Goal: Task Accomplishment & Management: Complete application form

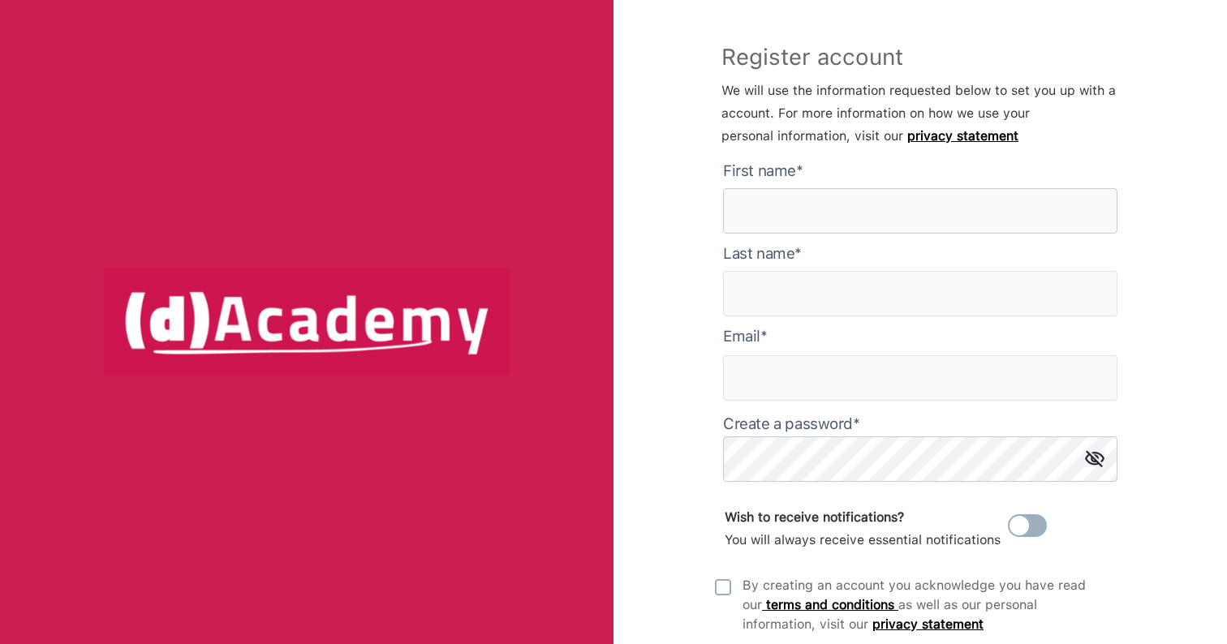
click at [808, 207] on here "text" at bounding box center [920, 210] width 394 height 45
type here "****"
type input "*********"
type input "**********"
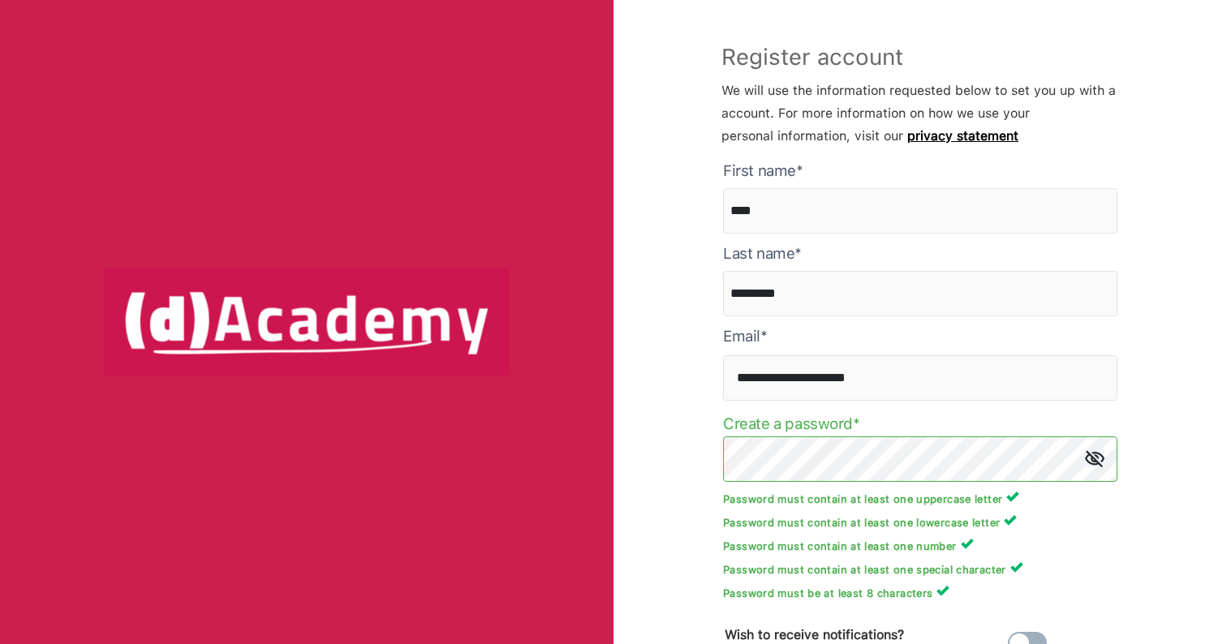
click at [1100, 464] on img at bounding box center [1094, 458] width 19 height 17
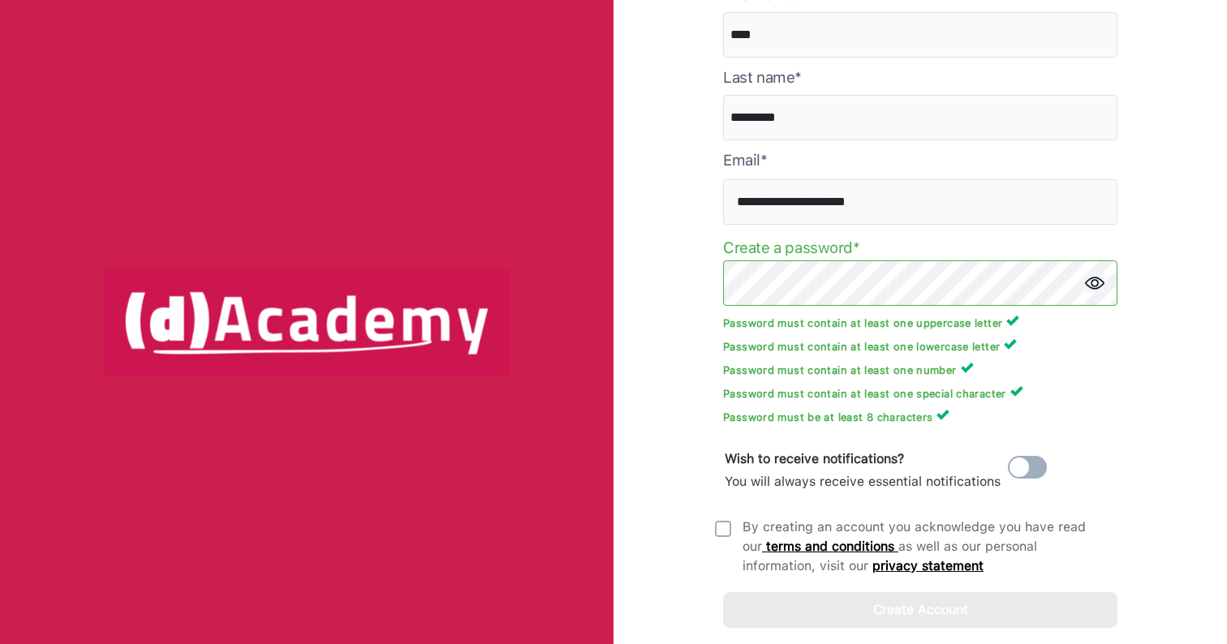
scroll to position [211, 0]
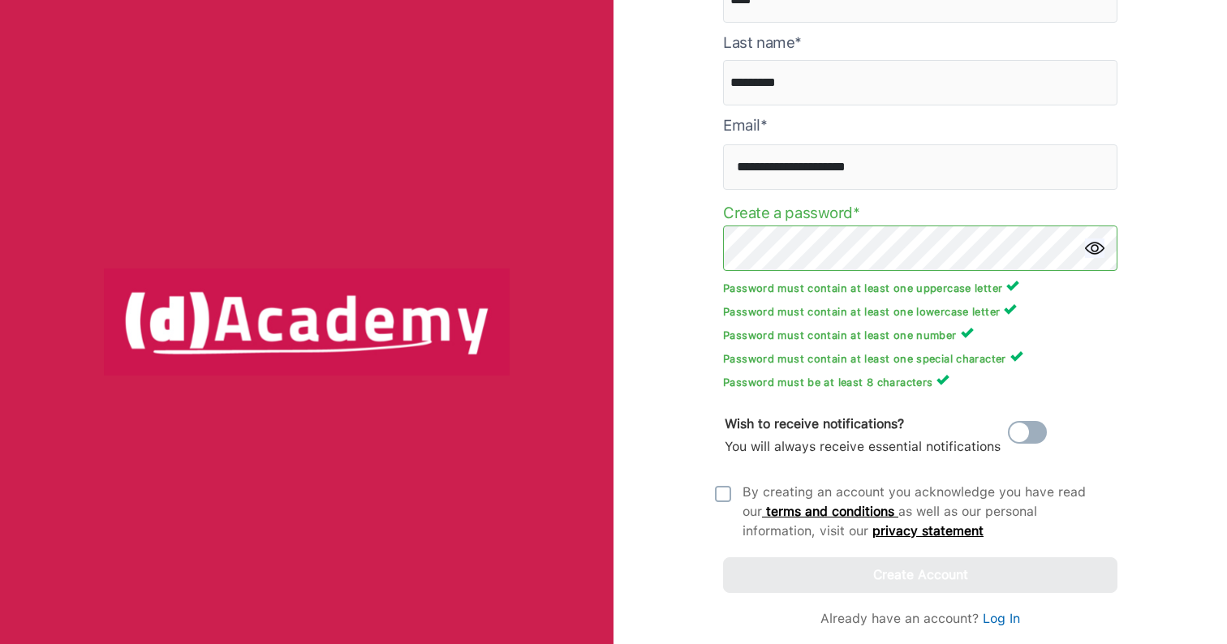
click at [873, 489] on div "By creating an account you acknowledge you have read our terms and conditions a…" at bounding box center [925, 512] width 365 height 58
click at [712, 492] on div "**********" at bounding box center [921, 322] width 614 height 644
click at [730, 495] on img at bounding box center [723, 494] width 16 height 16
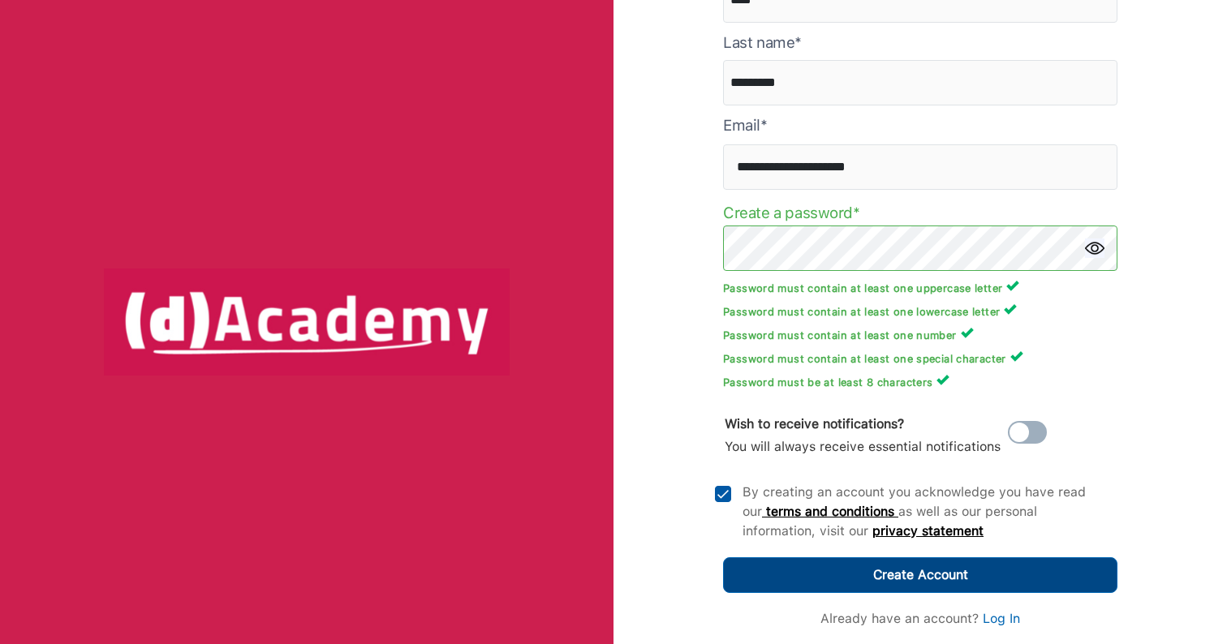
click at [806, 564] on button "Create Account" at bounding box center [920, 576] width 394 height 36
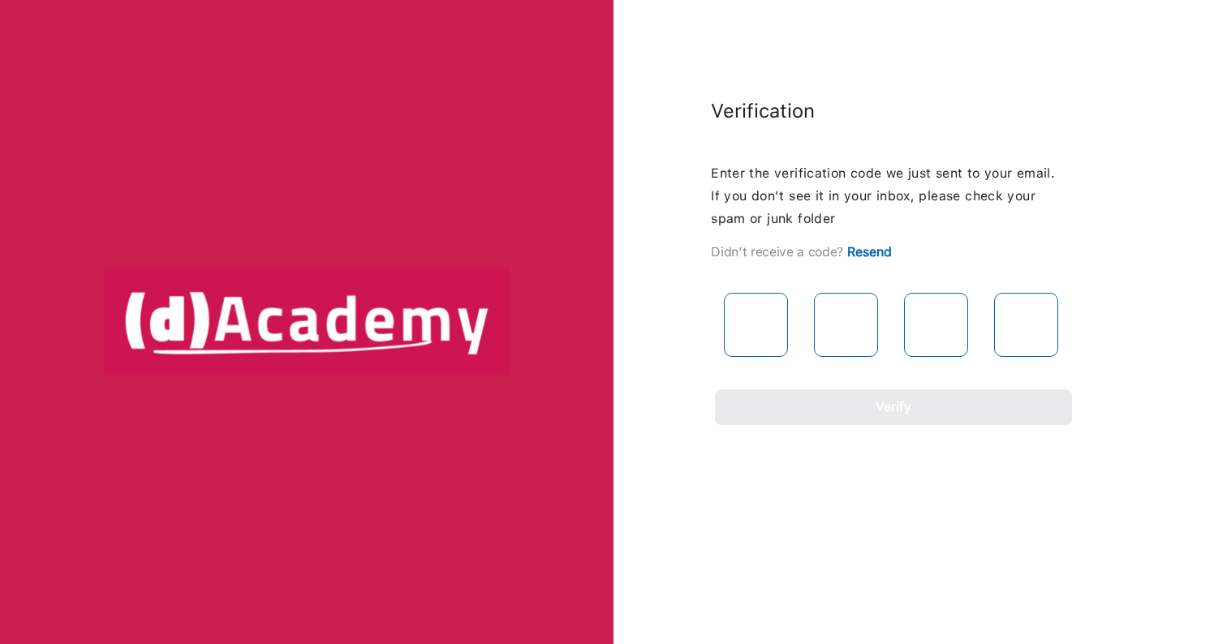
click at [760, 183] on div "Enter the verification code we just sent to your email. If you don’t see it in …" at bounding box center [889, 293] width 357 height 263
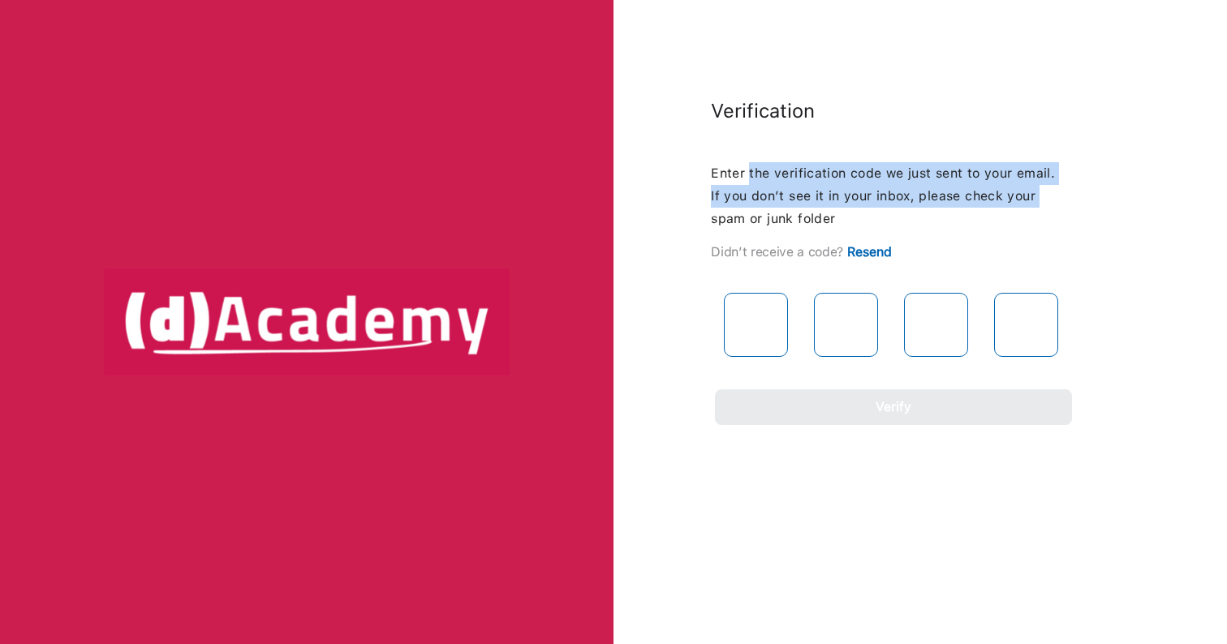
drag, startPoint x: 760, startPoint y: 183, endPoint x: 1038, endPoint y: 193, distance: 278.6
click at [1032, 191] on div "Enter the verification code we just sent to your email. If you don’t see it in …" at bounding box center [889, 293] width 357 height 263
click at [1038, 193] on span "Enter the verification code we just sent to your email. If you don’t see it in …" at bounding box center [883, 196] width 344 height 61
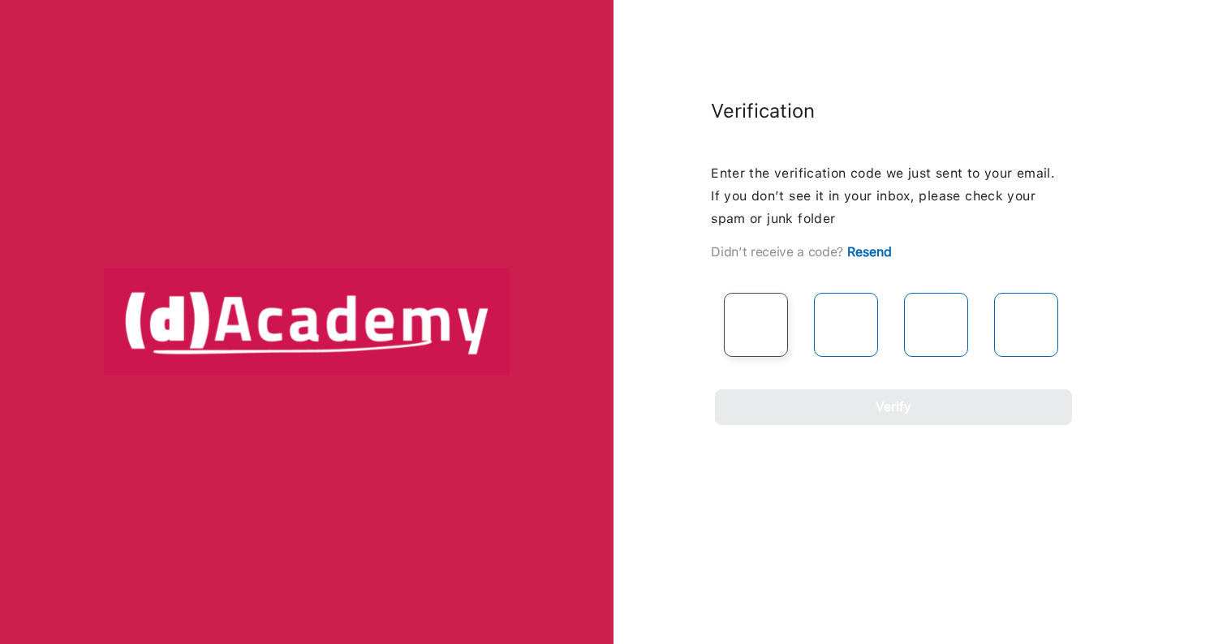
click at [768, 325] on input "text" at bounding box center [756, 325] width 64 height 64
paste input "*"
type input "*"
click at [862, 325] on input "text" at bounding box center [846, 325] width 64 height 64
paste input "*"
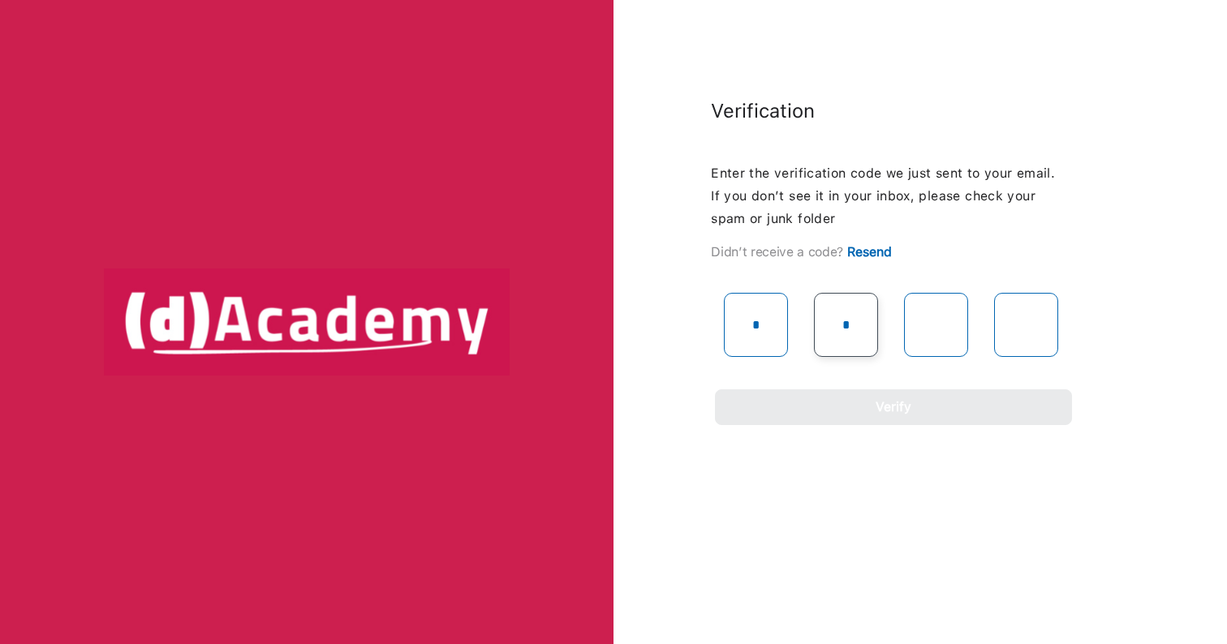
type input "*"
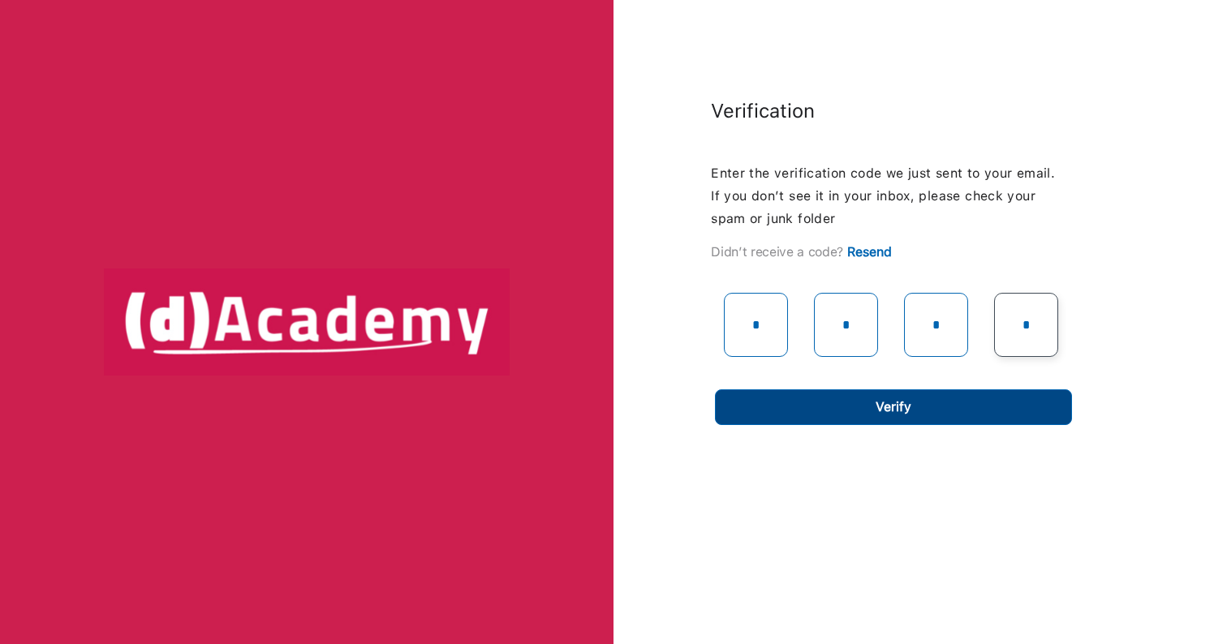
type input "*"
click at [873, 424] on div "Verification Enter the verification code we just sent to your email. If you don…" at bounding box center [613, 322] width 1227 height 644
click at [898, 411] on div "Verify" at bounding box center [894, 407] width 36 height 23
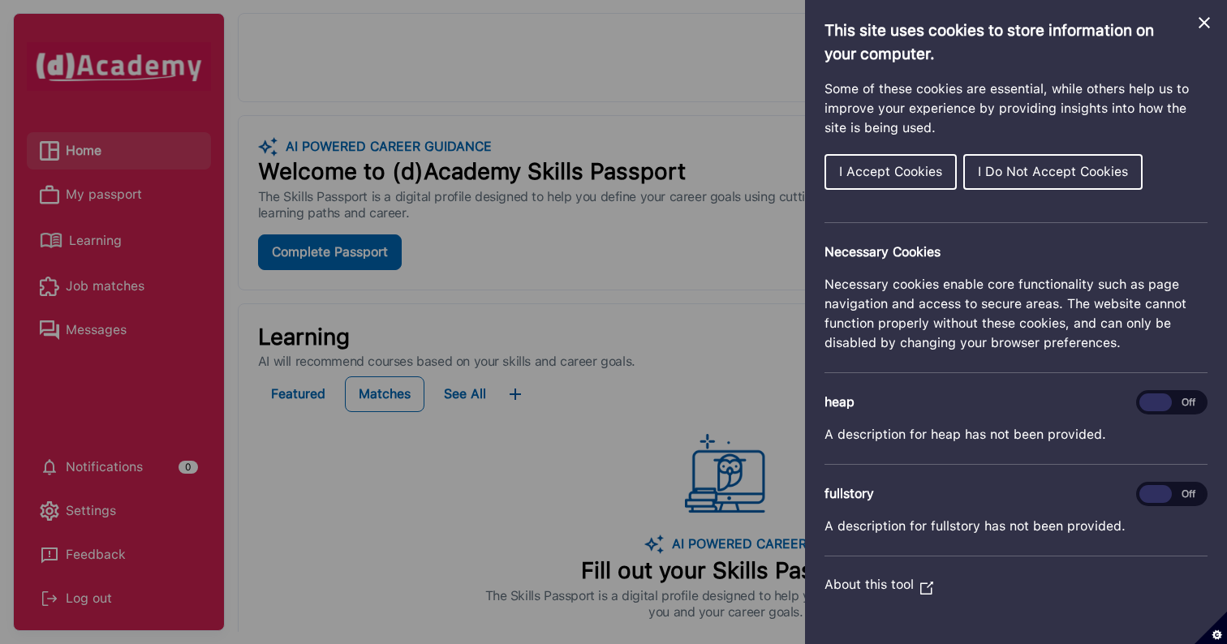
click at [1042, 170] on span "I Do Not Accept Cookies" at bounding box center [1053, 171] width 150 height 15
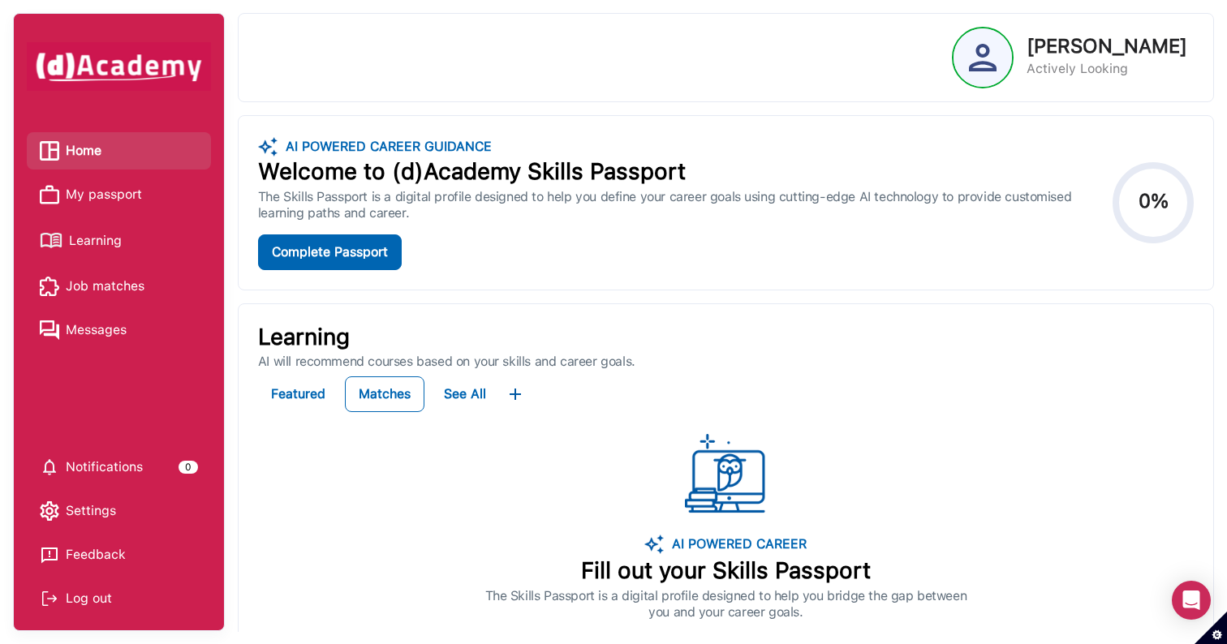
click at [286, 173] on div "Welcome to (d)Academy Skills Passport" at bounding box center [682, 172] width 848 height 28
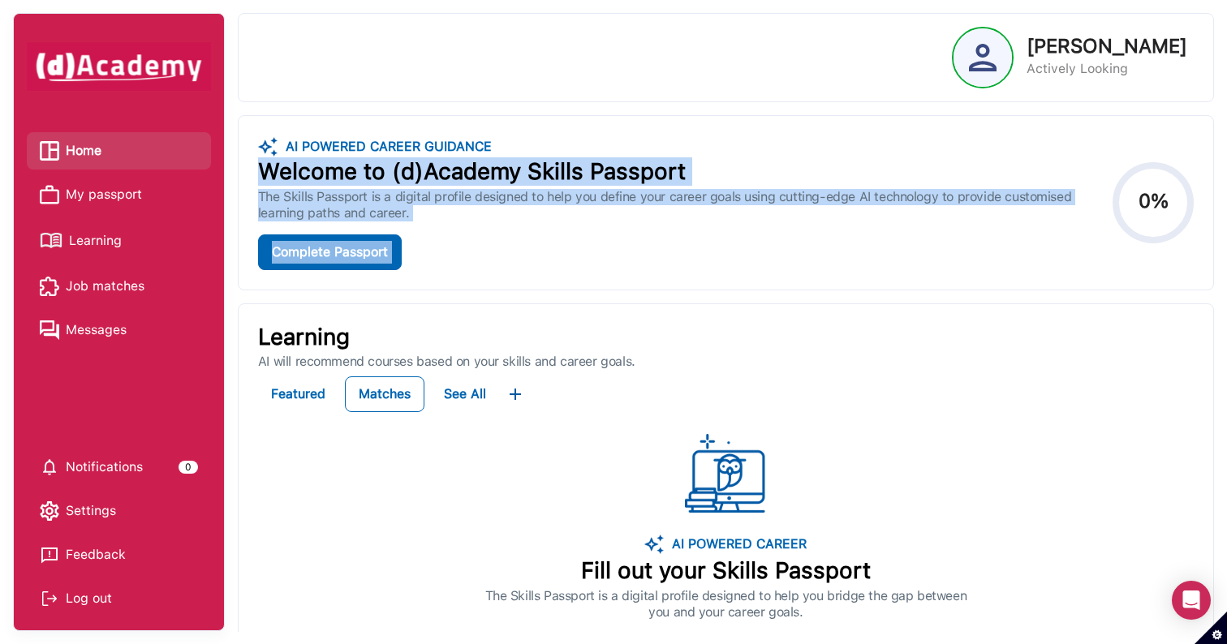
drag, startPoint x: 286, startPoint y: 173, endPoint x: 602, endPoint y: 280, distance: 334.2
click at [599, 276] on div "AI POWERED CAREER GUIDANCE Welcome to (d)Academy Skills Passport The Skills Pas…" at bounding box center [726, 203] width 975 height 174
click at [602, 280] on div "AI POWERED CAREER GUIDANCE Welcome to (d)Academy Skills Passport The Skills Pas…" at bounding box center [726, 203] width 975 height 174
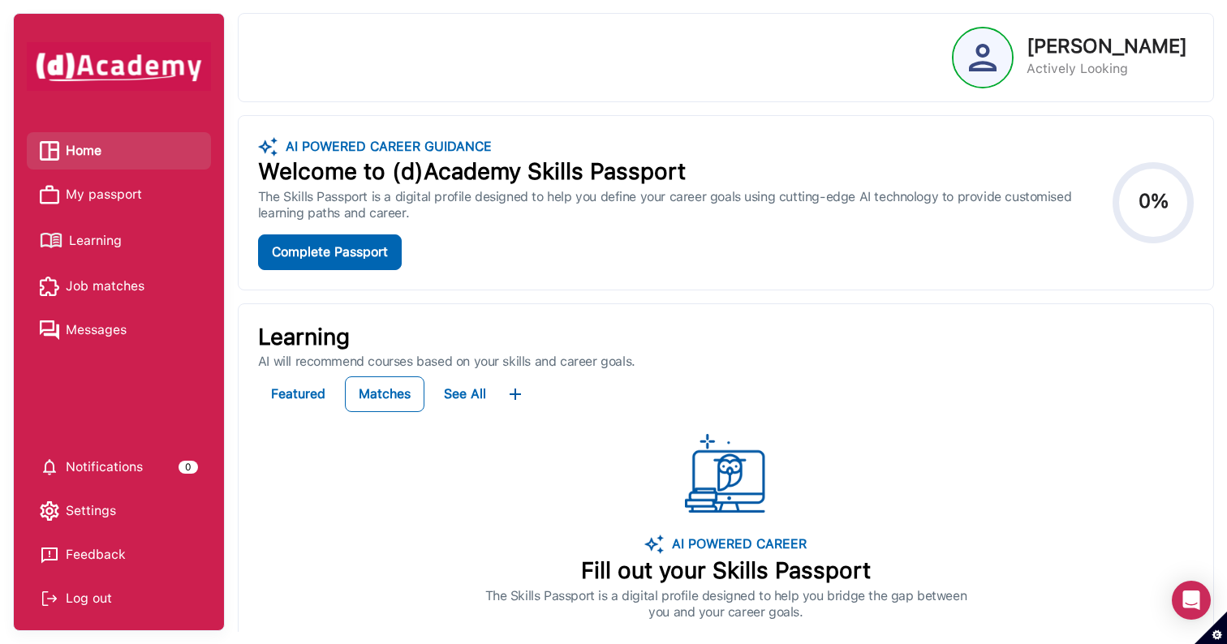
click at [88, 189] on span "My passport" at bounding box center [104, 195] width 76 height 24
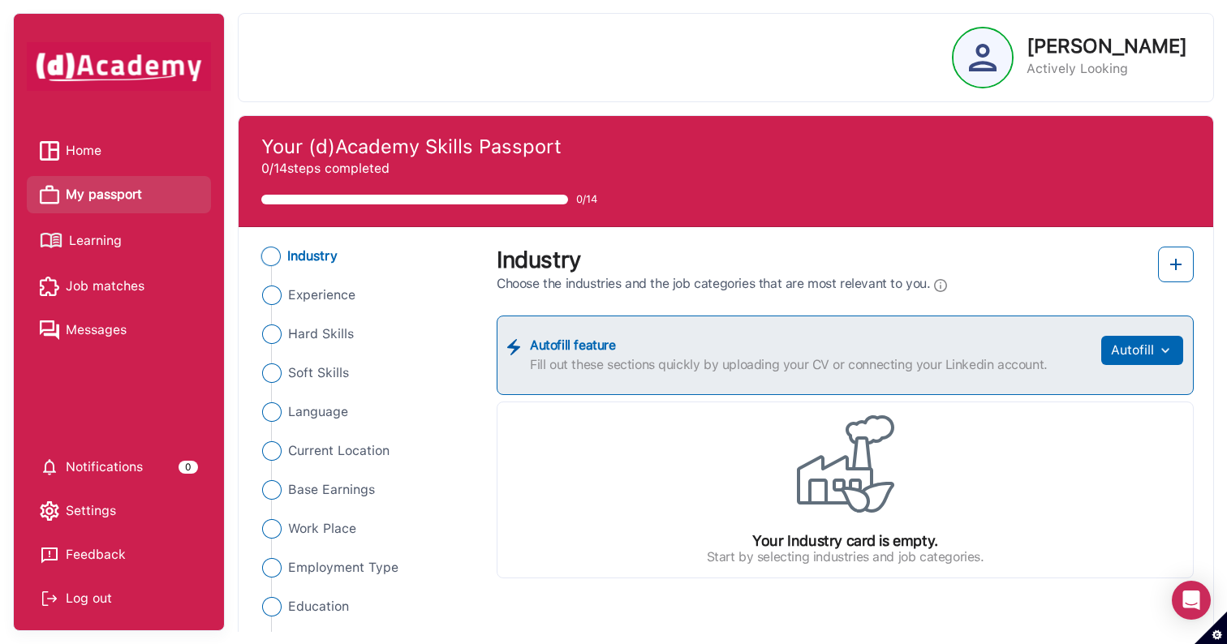
click at [120, 248] on span "Learning" at bounding box center [95, 241] width 53 height 24
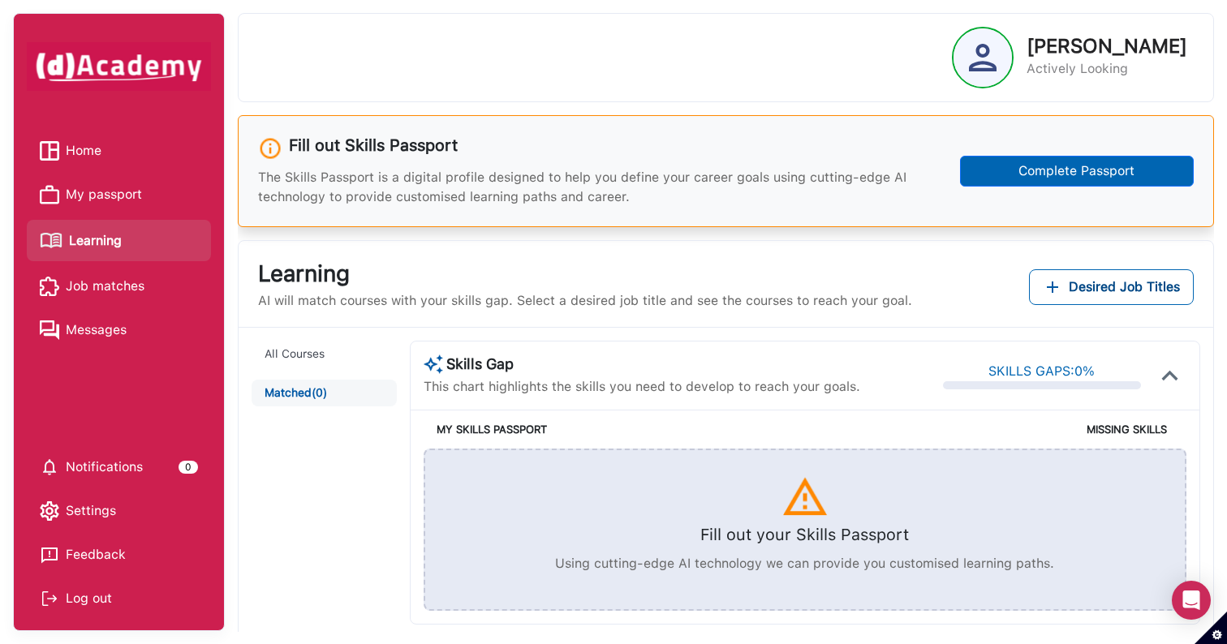
click at [136, 169] on li "Home" at bounding box center [119, 150] width 184 height 37
click at [161, 49] on img at bounding box center [119, 66] width 184 height 49
click at [148, 66] on img at bounding box center [119, 66] width 184 height 49
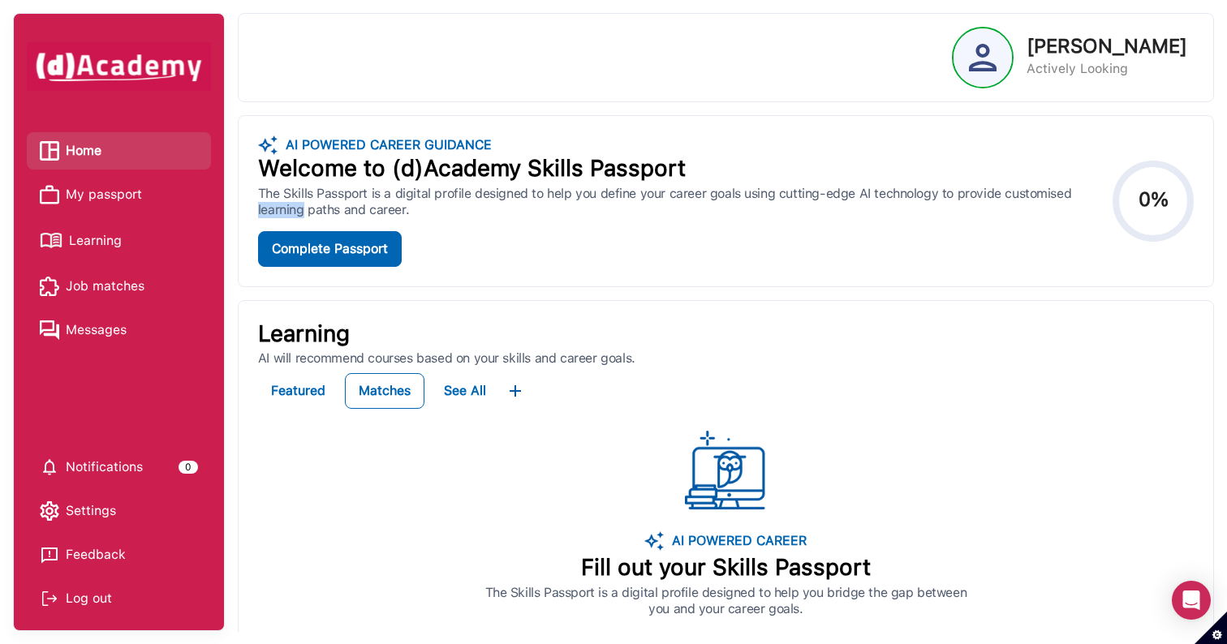
drag, startPoint x: 263, startPoint y: 202, endPoint x: 601, endPoint y: 200, distance: 337.6
click at [588, 200] on div "The Skills Passport is a digital profile designed to help you define your caree…" at bounding box center [682, 202] width 848 height 32
click at [601, 200] on div "The Skills Passport is a digital profile designed to help you define your caree…" at bounding box center [682, 202] width 848 height 32
drag, startPoint x: 601, startPoint y: 200, endPoint x: 377, endPoint y: 200, distance: 224.0
click at [386, 200] on div "The Skills Passport is a digital profile designed to help you define your caree…" at bounding box center [682, 202] width 848 height 32
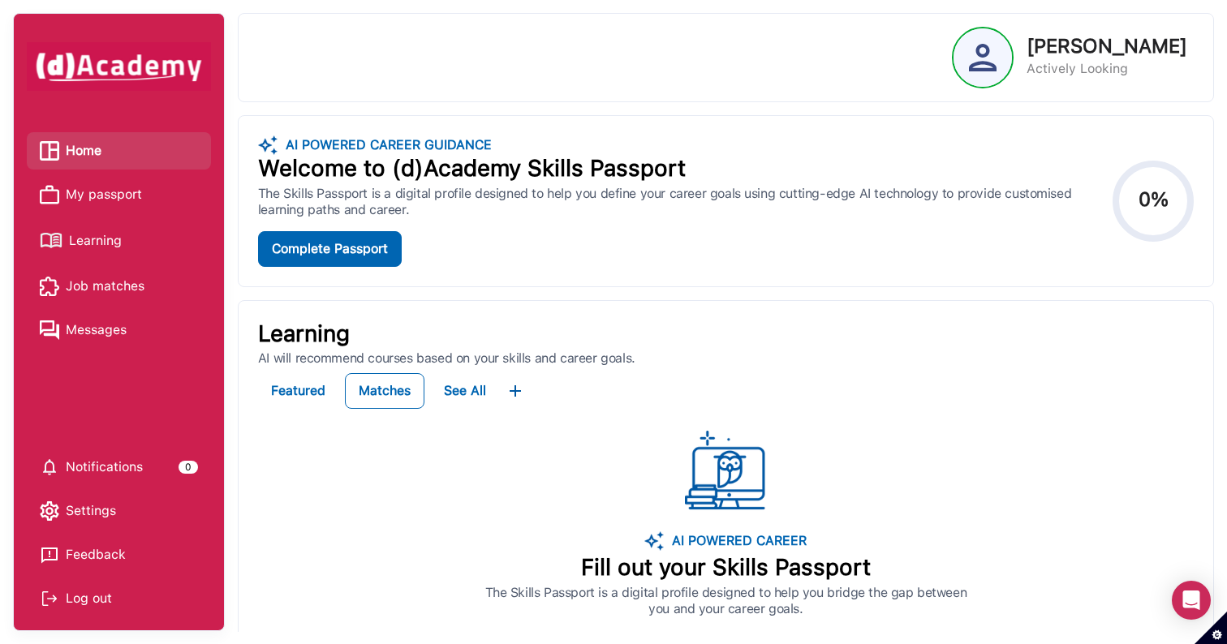
click at [377, 200] on div "The Skills Passport is a digital profile designed to help you define your caree…" at bounding box center [682, 202] width 848 height 32
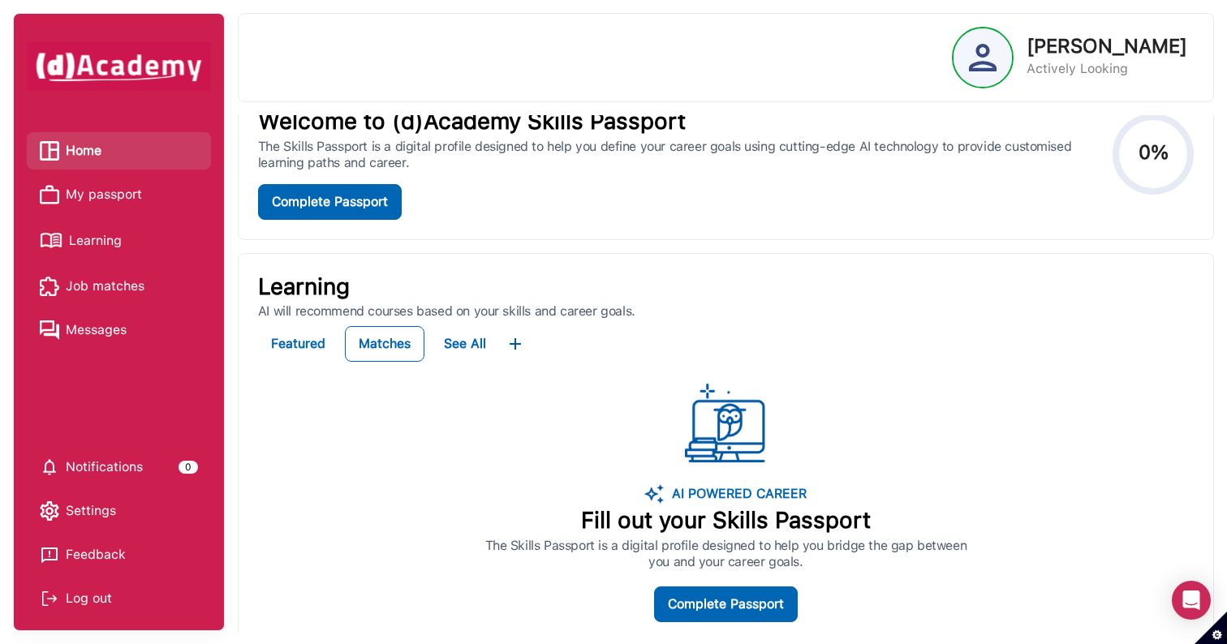
scroll to position [76, 0]
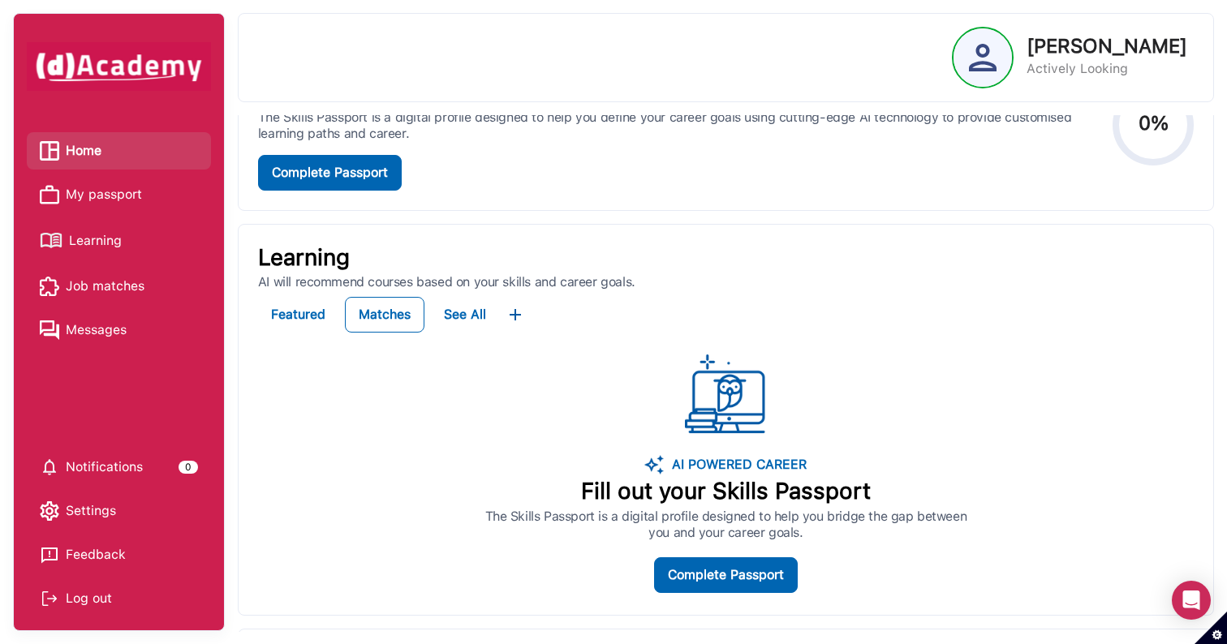
click at [552, 366] on div "AI POWERED CAREER Fill out your Skills Passport The Skills Passport is a digita…" at bounding box center [726, 473] width 936 height 243
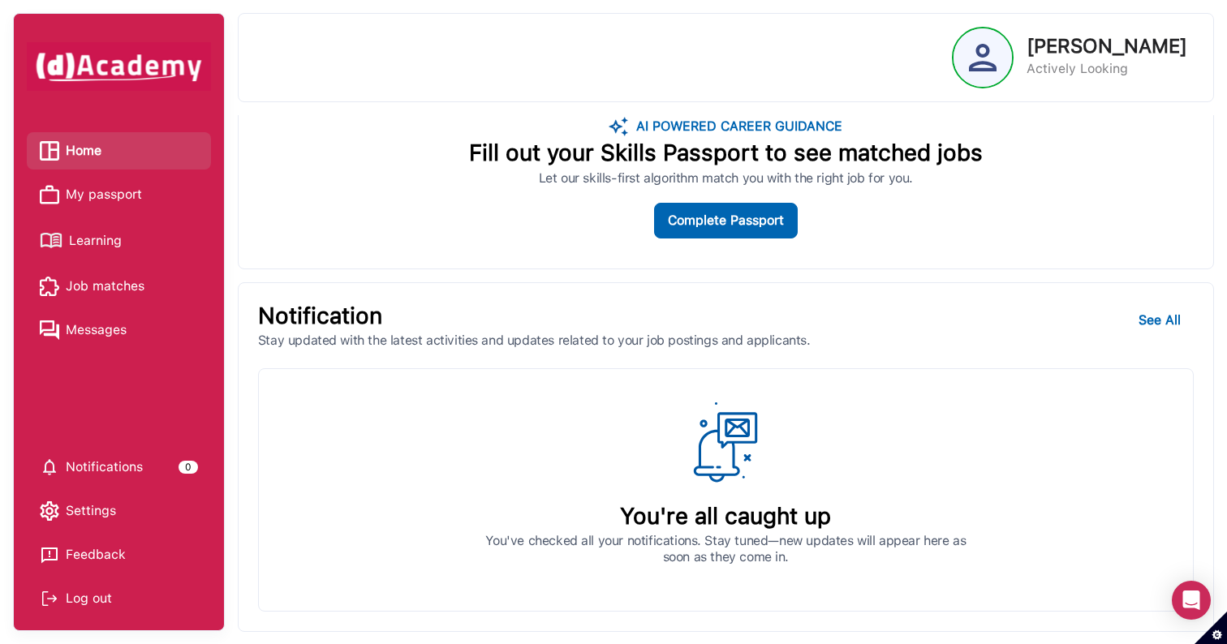
scroll to position [0, 0]
